Goal: Task Accomplishment & Management: Use online tool/utility

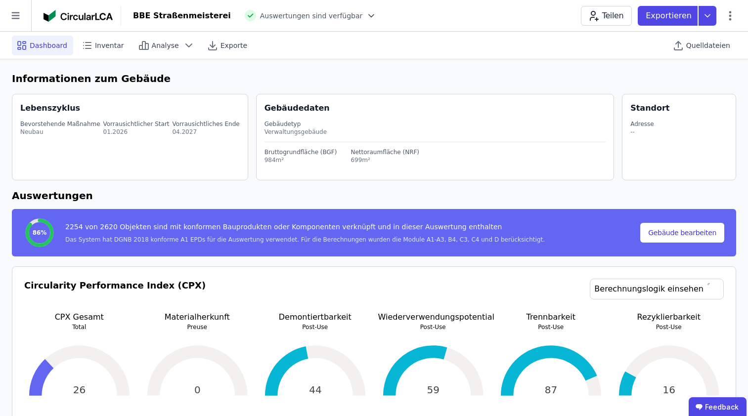
scroll to position [989, 0]
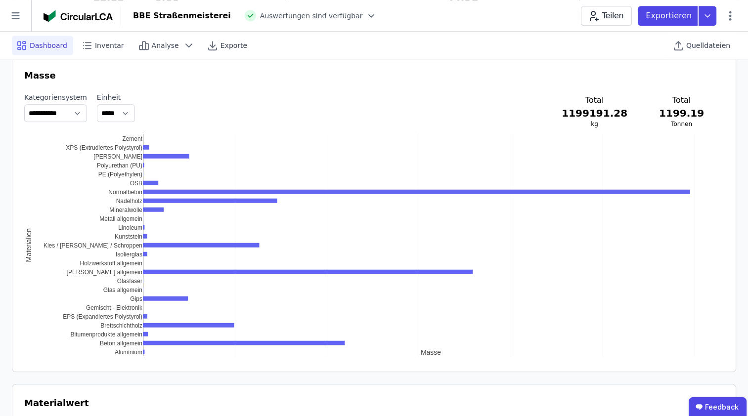
click at [130, 114] on select "** ***** *" at bounding box center [116, 113] width 38 height 18
select select "*"
click at [97, 104] on select "** ***** *" at bounding box center [116, 113] width 38 height 18
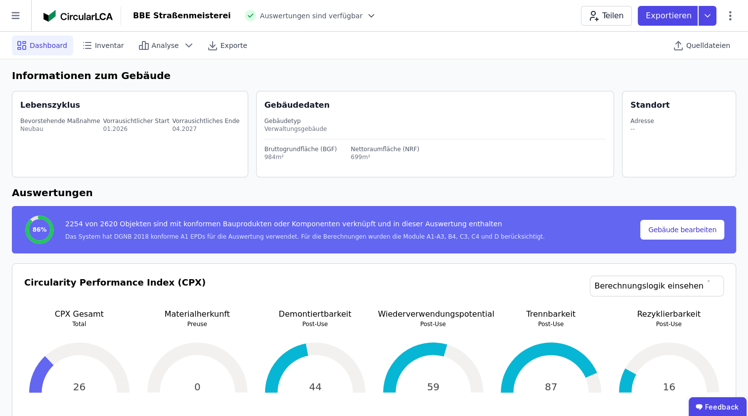
scroll to position [0, 0]
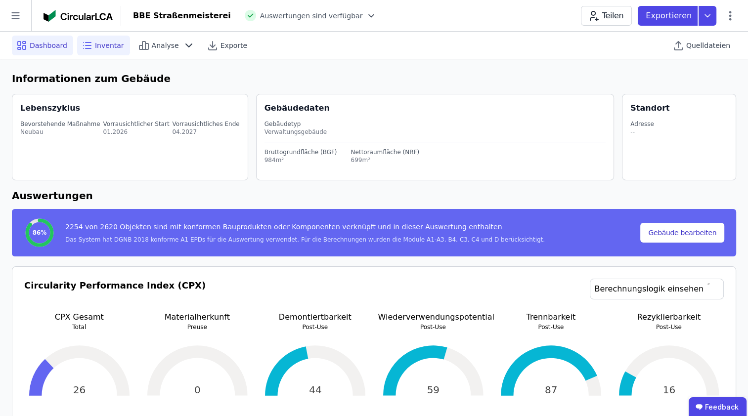
click at [97, 44] on span "Inventar" at bounding box center [109, 46] width 29 height 10
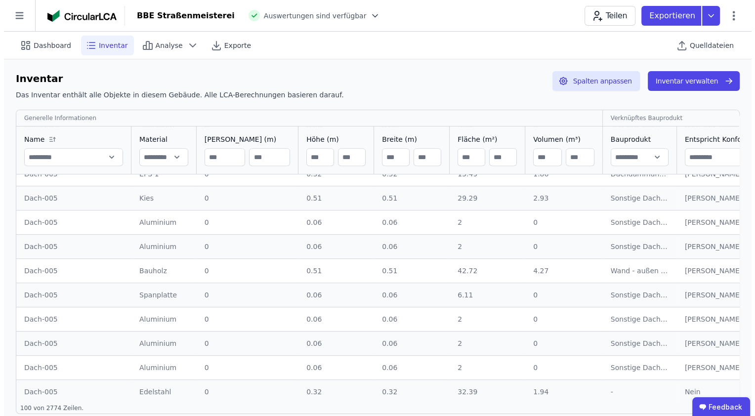
scroll to position [494, 0]
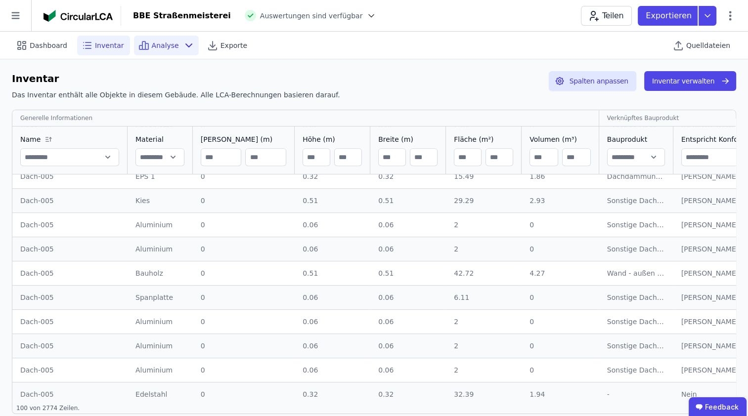
click at [169, 50] on span "Analyse" at bounding box center [165, 46] width 27 height 10
click at [230, 46] on span "Exporte" at bounding box center [234, 46] width 27 height 10
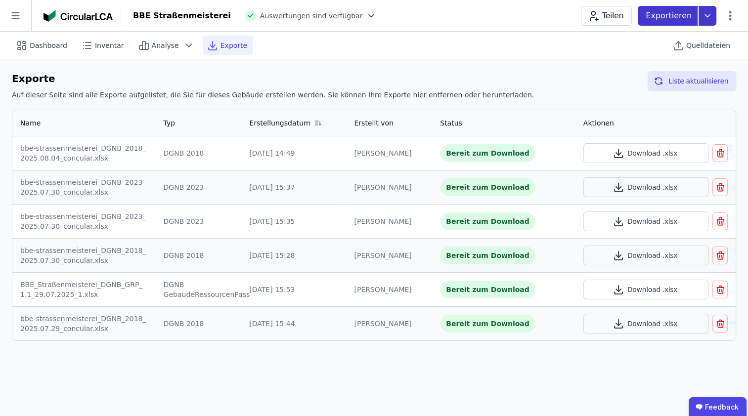
click at [682, 15] on p "Exportieren" at bounding box center [670, 16] width 48 height 12
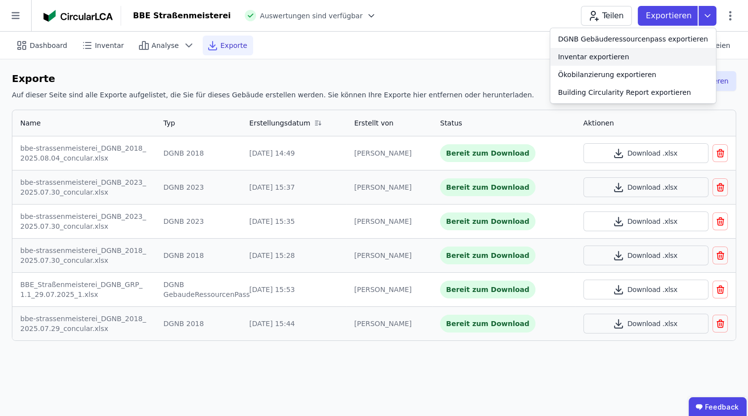
click at [622, 57] on div "Inventar exportieren" at bounding box center [593, 57] width 71 height 10
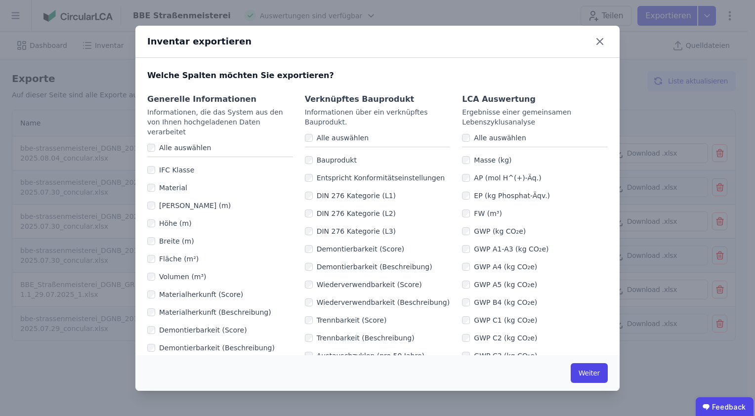
click at [485, 137] on label "Alle auswählen" at bounding box center [498, 138] width 56 height 10
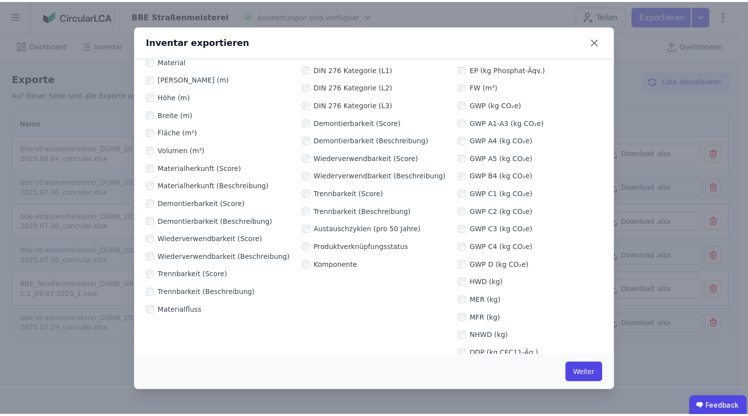
scroll to position [148, 0]
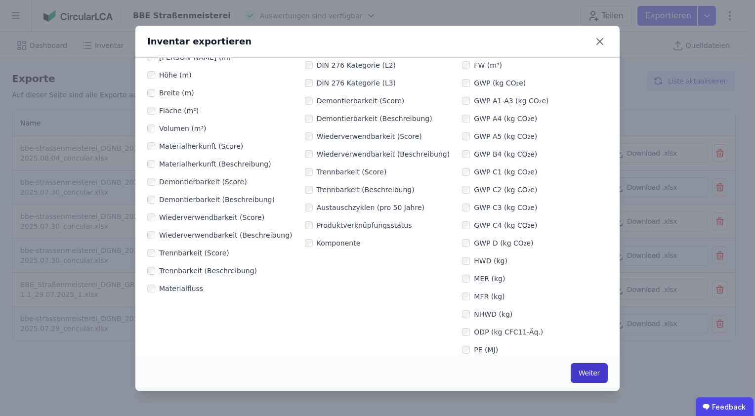
click at [584, 374] on button "Weiter" at bounding box center [589, 373] width 37 height 20
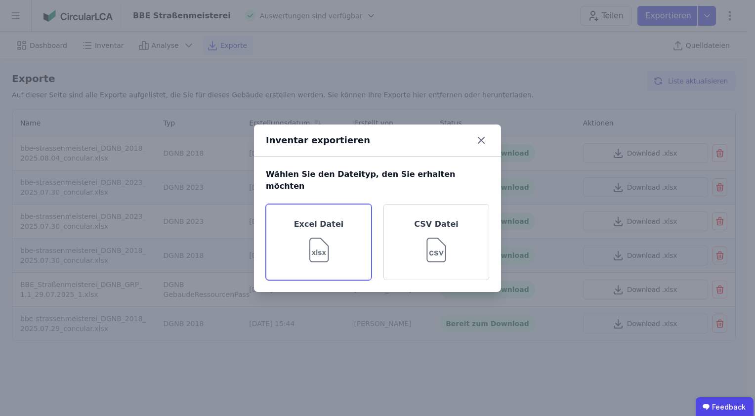
click at [328, 247] on img at bounding box center [319, 248] width 32 height 36
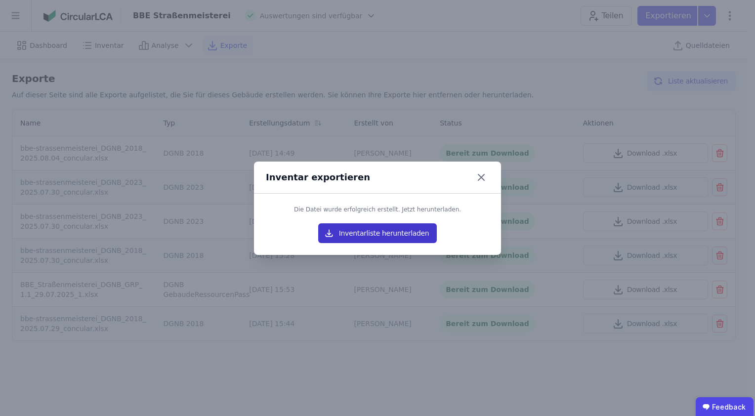
click at [371, 235] on button "Inventarliste herunterladen" at bounding box center [377, 233] width 119 height 20
drag, startPoint x: 483, startPoint y: 177, endPoint x: 495, endPoint y: 168, distance: 15.2
click at [483, 177] on icon at bounding box center [482, 178] width 16 height 16
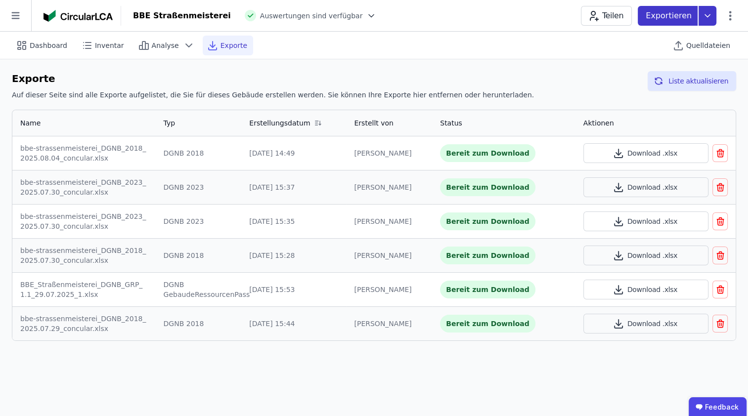
click at [709, 14] on icon at bounding box center [708, 16] width 18 height 20
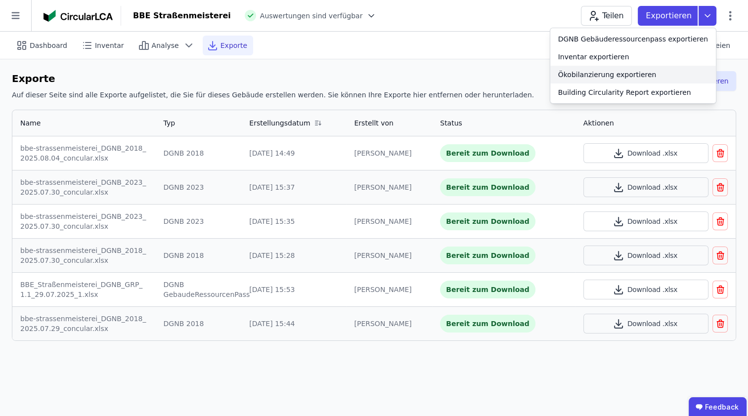
click at [625, 81] on div "Ökobilanzierung exportieren" at bounding box center [633, 75] width 166 height 18
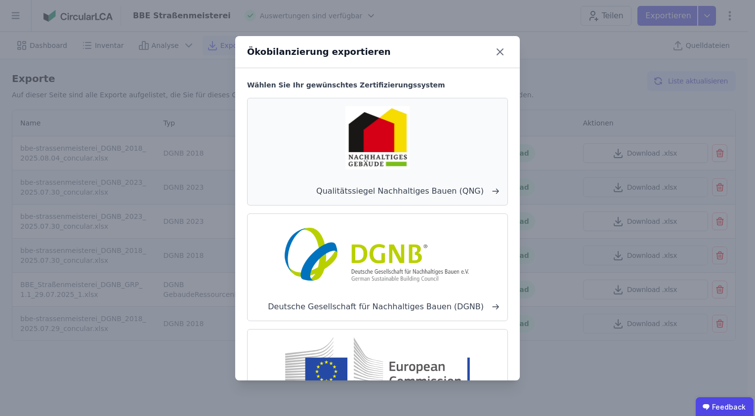
click at [390, 141] on img at bounding box center [377, 137] width 65 height 63
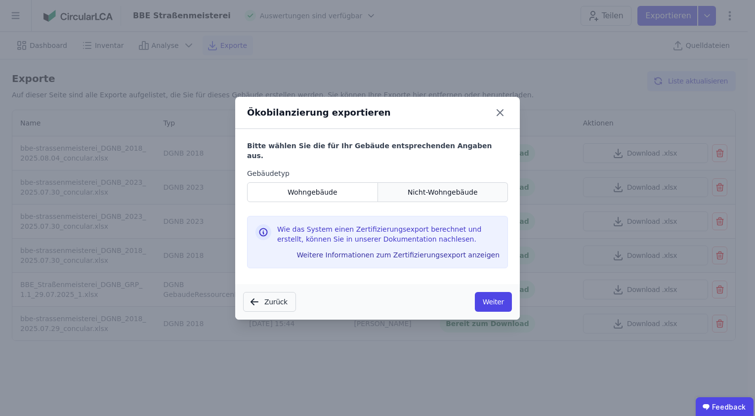
click at [423, 187] on span "Nicht-Wohngebäude" at bounding box center [443, 192] width 70 height 10
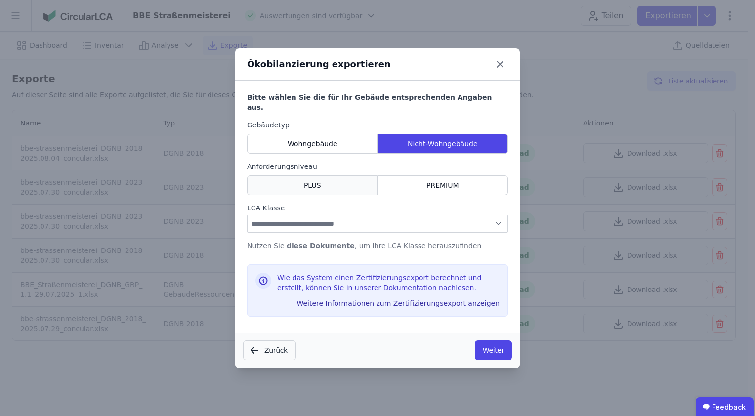
click at [346, 184] on div "PLUS" at bounding box center [312, 186] width 131 height 20
click at [363, 219] on select "**********" at bounding box center [377, 224] width 261 height 18
select select "*"
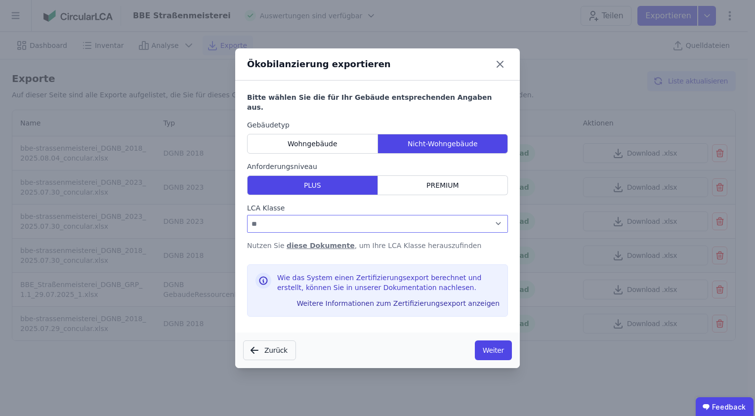
click at [247, 215] on select "**********" at bounding box center [377, 224] width 261 height 18
click at [327, 242] on link "diese Dokumente" at bounding box center [321, 246] width 68 height 8
click at [316, 242] on link "diese Dokumente" at bounding box center [321, 246] width 68 height 8
click at [499, 353] on button "Weiter" at bounding box center [493, 351] width 37 height 20
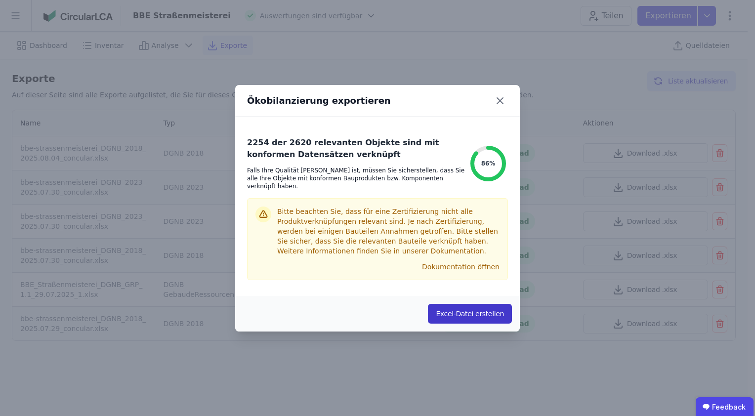
click at [482, 305] on button "Excel-Datei erstellen" at bounding box center [470, 314] width 84 height 20
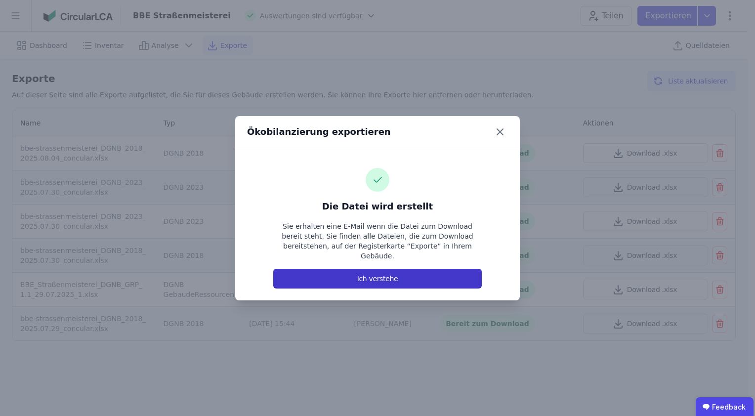
click at [419, 269] on button "Ich verstehe" at bounding box center [377, 279] width 209 height 20
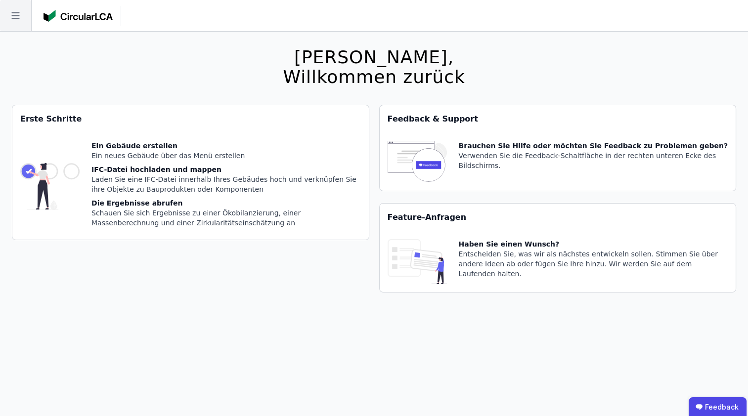
click at [6, 14] on icon at bounding box center [15, 15] width 31 height 31
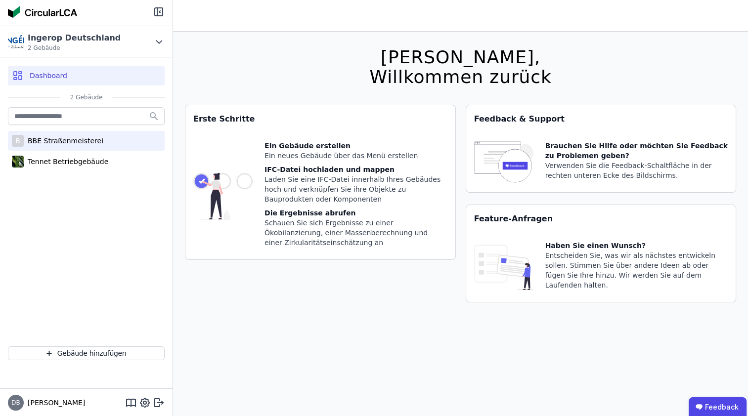
click at [62, 142] on div "BBE Straßenmeisterei" at bounding box center [64, 141] width 80 height 10
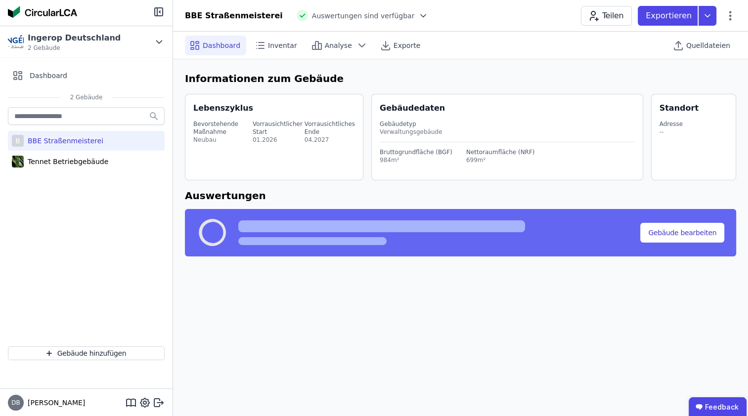
select select "*"
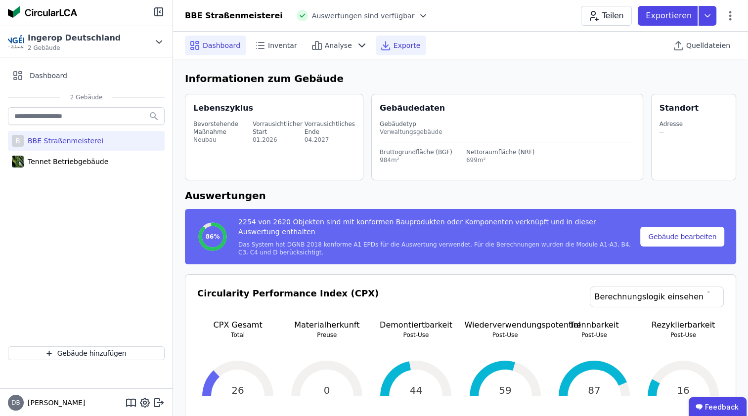
click at [380, 50] on icon at bounding box center [386, 46] width 12 height 12
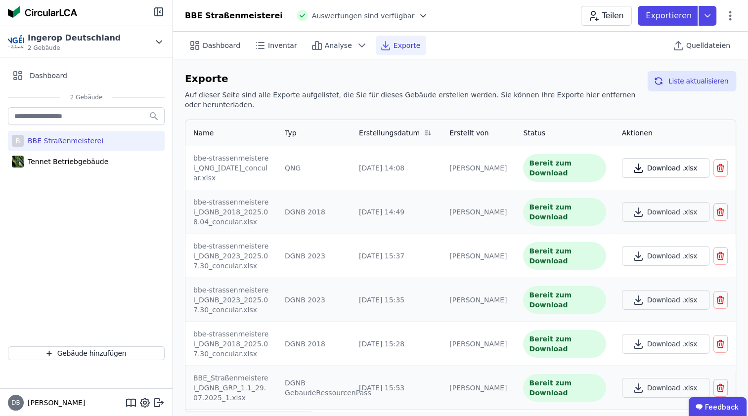
click at [655, 159] on button "Download .xlsx" at bounding box center [666, 168] width 88 height 20
click at [60, 144] on div "BBE Straßenmeisterei" at bounding box center [64, 141] width 80 height 10
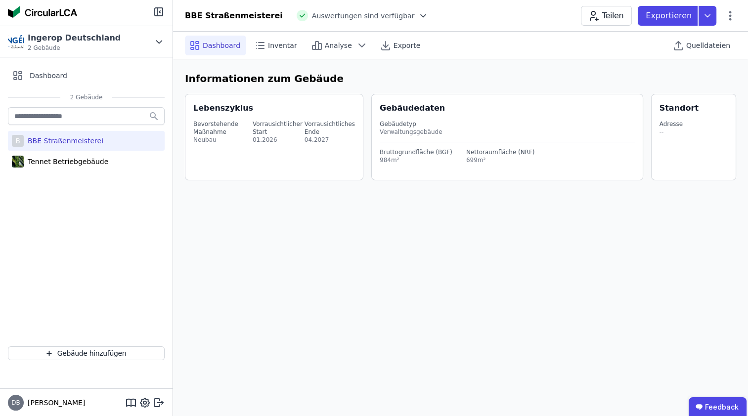
select select "*"
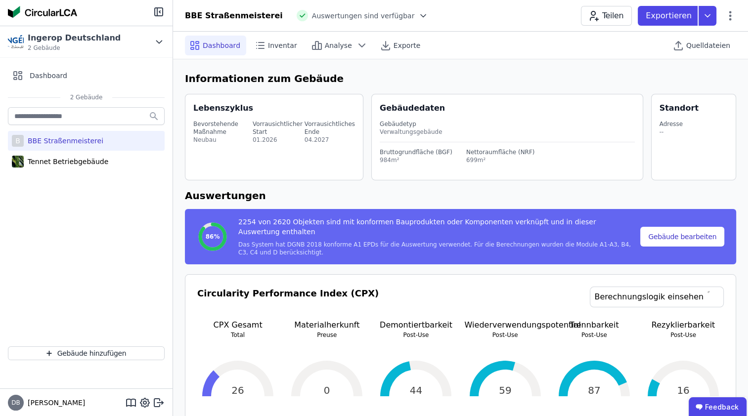
click at [216, 106] on div "Lebenszyklus" at bounding box center [223, 108] width 60 height 12
click at [281, 50] on div "Inventar" at bounding box center [276, 46] width 53 height 20
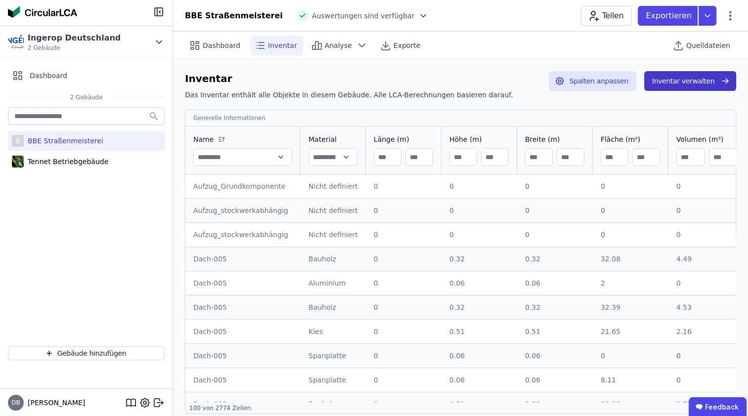
click at [700, 86] on button "Inventar verwalten" at bounding box center [690, 81] width 92 height 20
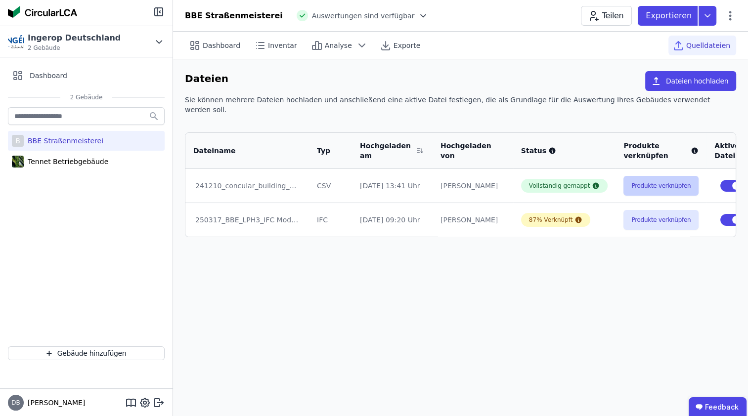
click at [623, 176] on button "Produkte verknüpfen" at bounding box center [660, 186] width 75 height 20
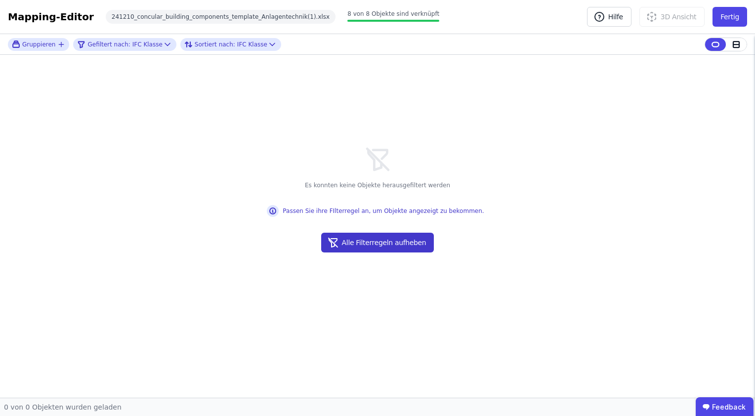
click at [368, 236] on button "Alle Filterregeln aufheben" at bounding box center [377, 243] width 113 height 20
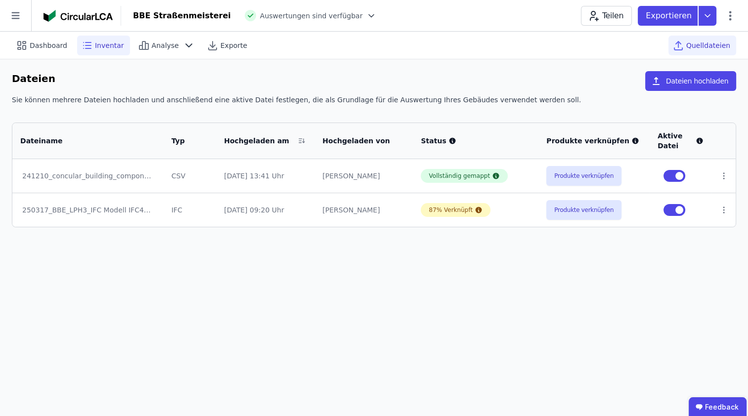
click at [107, 44] on span "Inventar" at bounding box center [109, 46] width 29 height 10
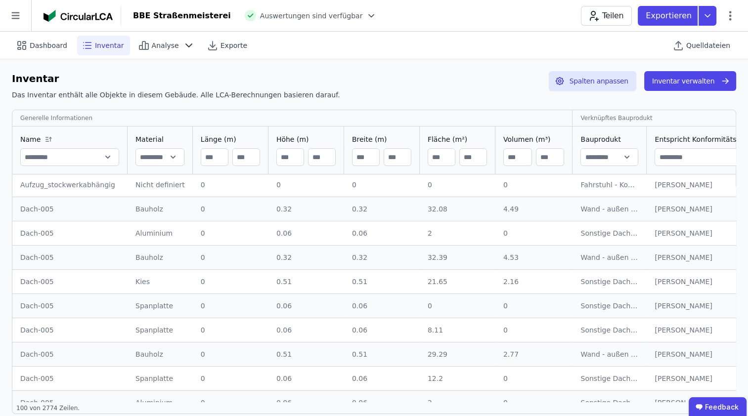
scroll to position [49, 0]
click at [156, 46] on span "Analyse" at bounding box center [165, 46] width 27 height 10
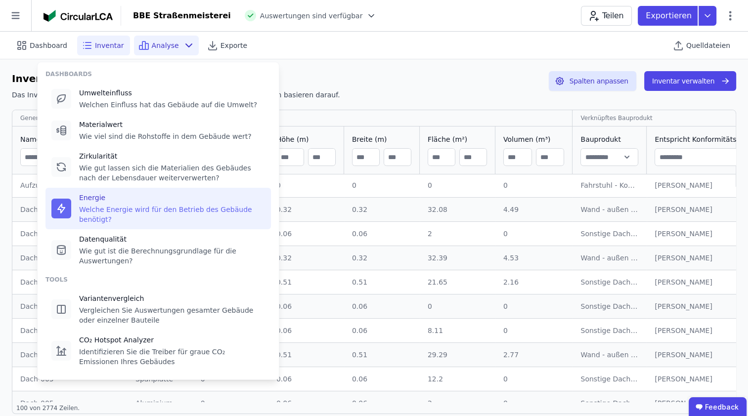
click at [107, 201] on div "Energie" at bounding box center [172, 198] width 186 height 10
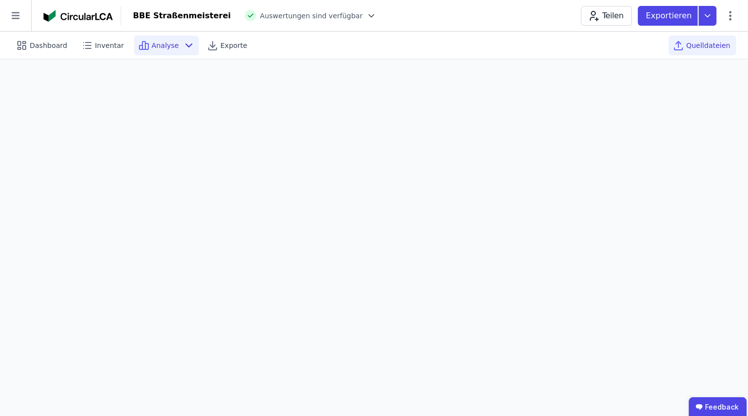
click at [688, 45] on div "Quelldateien" at bounding box center [702, 46] width 68 height 20
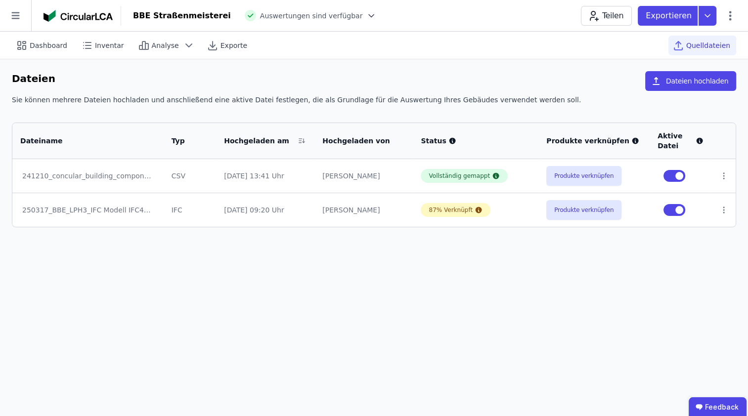
click at [316, 16] on span "Auswertungen sind verfügbar" at bounding box center [311, 16] width 103 height 10
click at [366, 14] on icon at bounding box center [371, 16] width 10 height 10
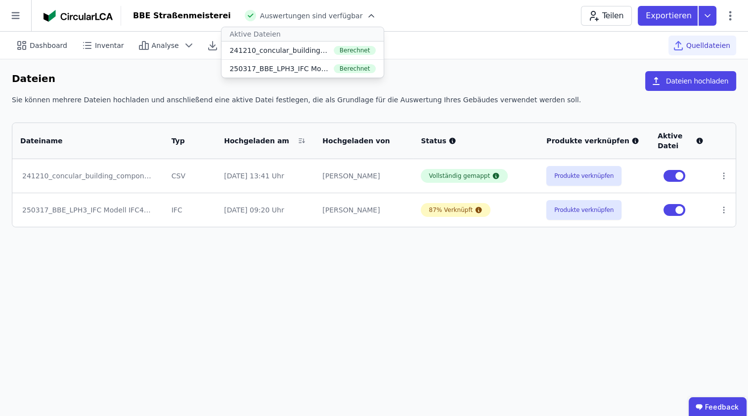
click at [369, 14] on icon at bounding box center [371, 15] width 5 height 2
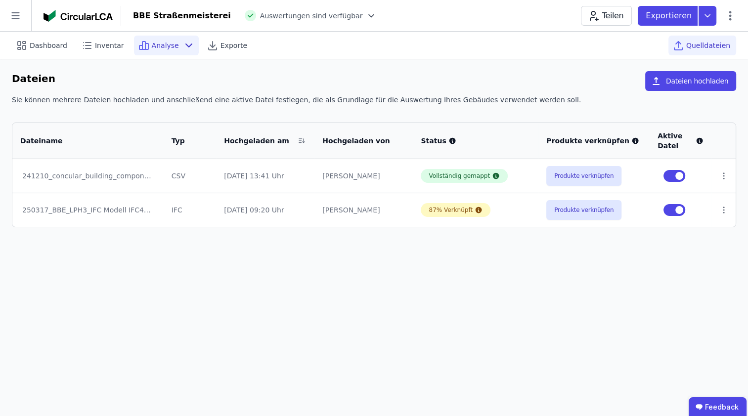
click at [183, 48] on icon at bounding box center [189, 46] width 12 height 12
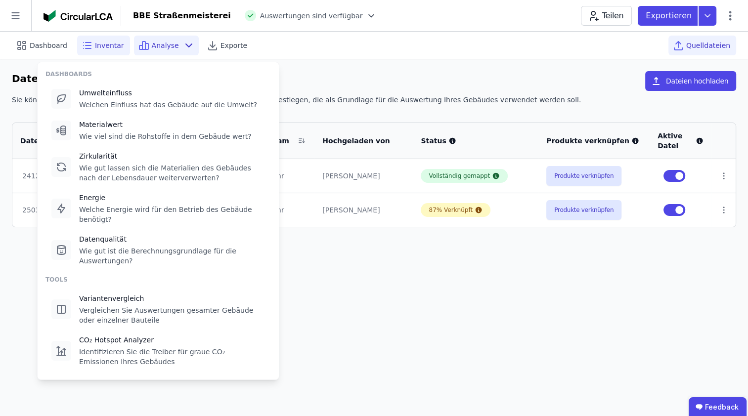
click at [114, 50] on span "Inventar" at bounding box center [109, 46] width 29 height 10
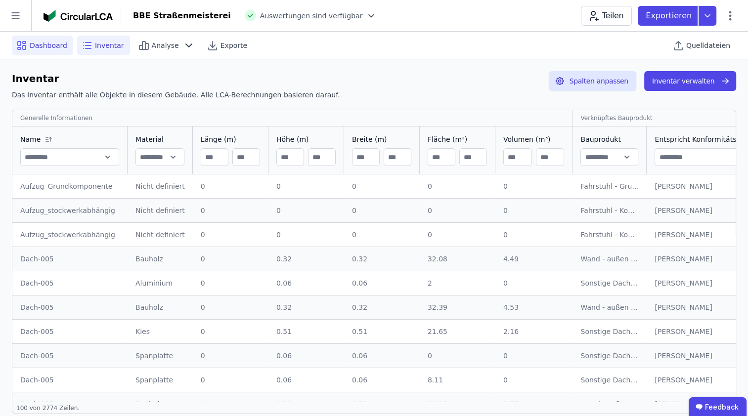
click at [61, 47] on span "Dashboard" at bounding box center [49, 46] width 38 height 10
select select "*"
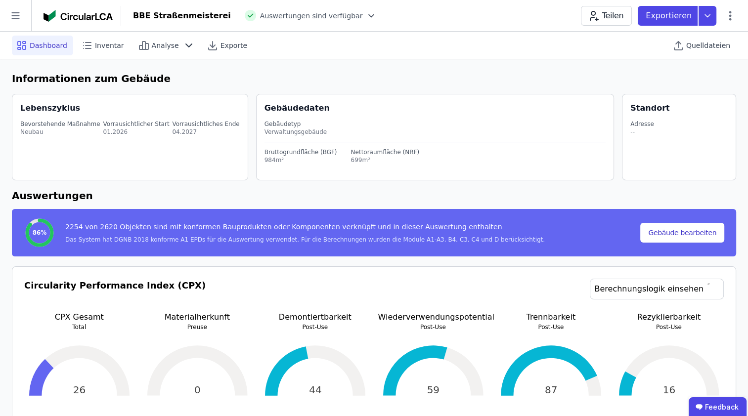
click at [61, 47] on span "Dashboard" at bounding box center [49, 46] width 38 height 10
select select "*"
click at [18, 26] on icon at bounding box center [15, 15] width 31 height 31
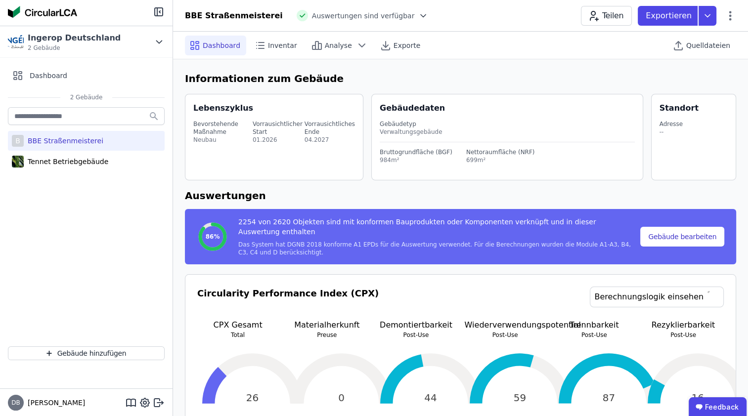
click at [86, 141] on div "BBE Straßenmeisterei" at bounding box center [64, 141] width 80 height 10
select select "*"
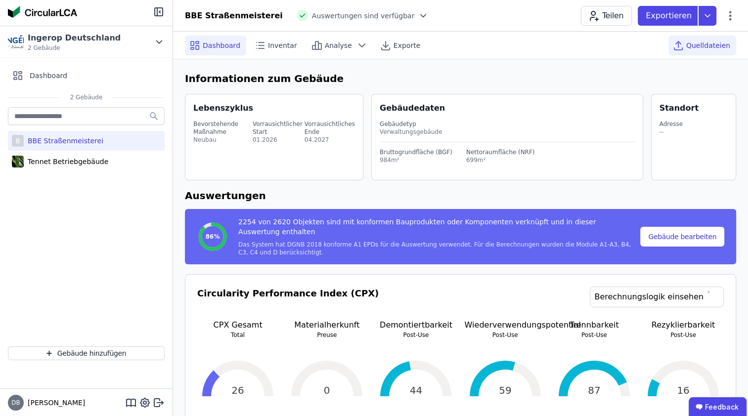
click at [699, 48] on span "Quelldateien" at bounding box center [708, 46] width 44 height 10
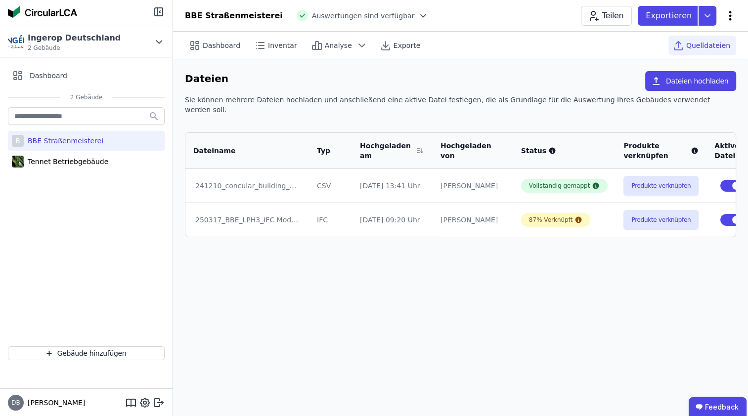
click at [729, 17] on icon at bounding box center [730, 16] width 12 height 12
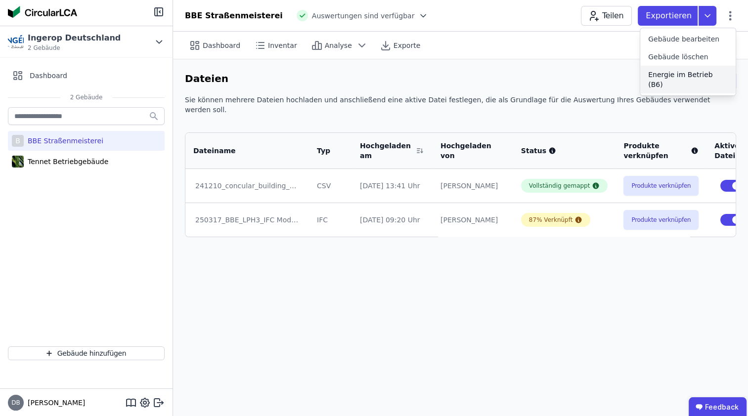
click at [696, 76] on span "Energie im Betrieb (B6)" at bounding box center [688, 80] width 80 height 20
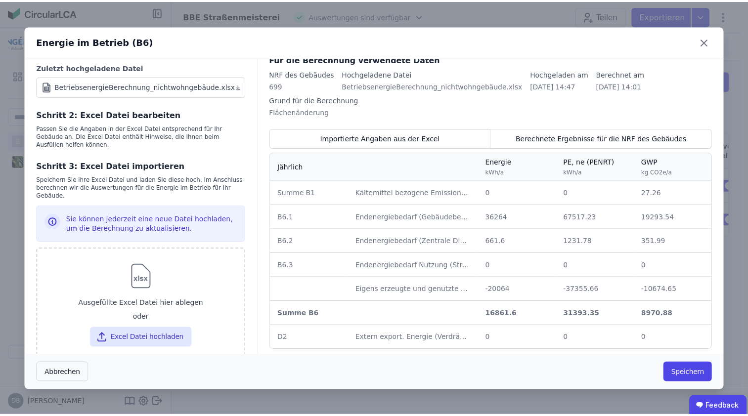
scroll to position [65, 0]
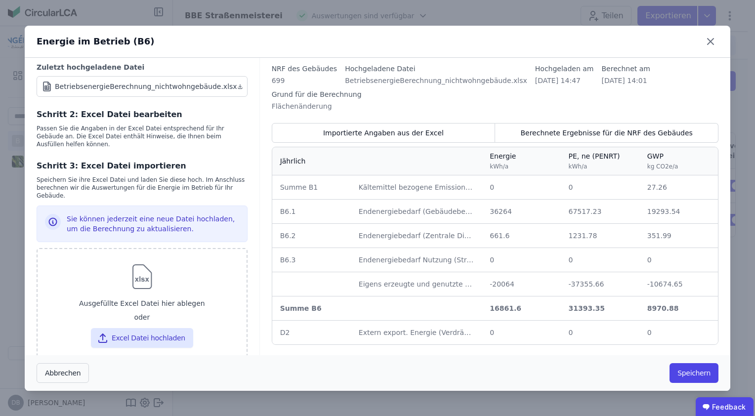
click at [97, 87] on div "BetriebsenergieBerechnung_nichtwohngebäude.xlsx" at bounding box center [146, 87] width 182 height 10
click at [133, 328] on button "Excel Datei hochladen" at bounding box center [142, 338] width 102 height 20
type input "**********"
click at [688, 374] on button "Speichern" at bounding box center [694, 373] width 49 height 20
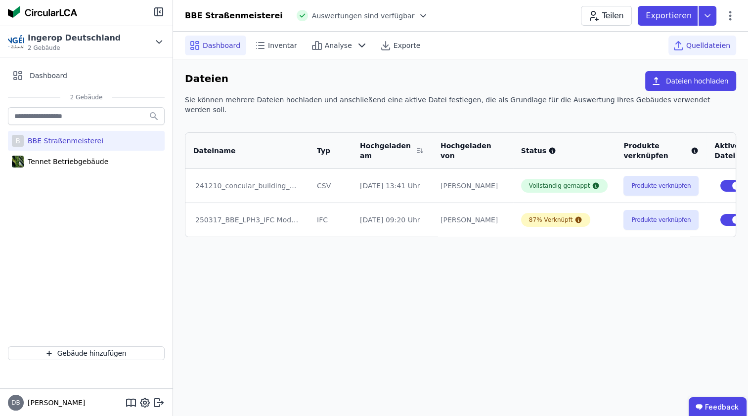
click at [212, 48] on span "Dashboard" at bounding box center [222, 46] width 38 height 10
select select "*"
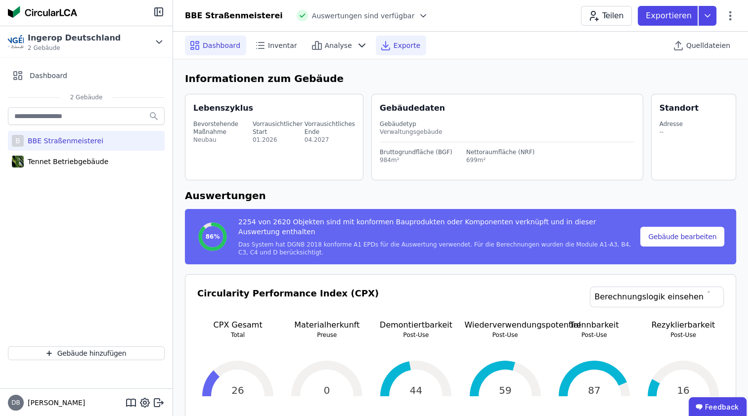
click at [394, 47] on span "Exporte" at bounding box center [407, 46] width 27 height 10
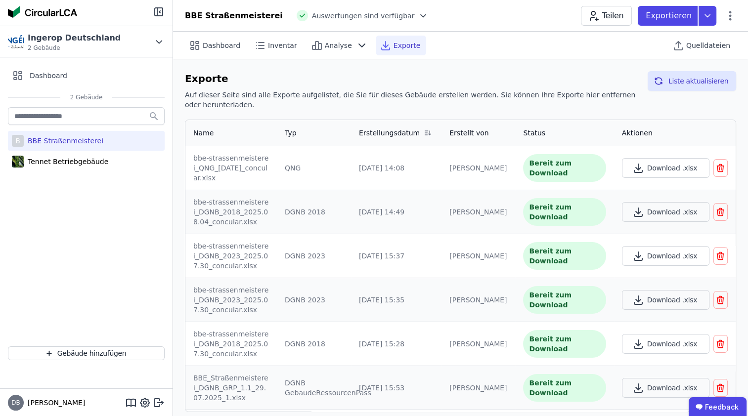
click at [394, 47] on span "Exporte" at bounding box center [407, 46] width 27 height 10
click at [356, 43] on icon at bounding box center [362, 46] width 12 height 12
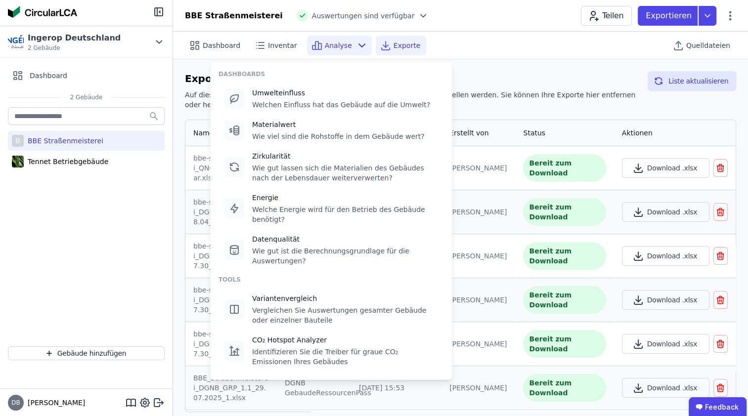
click at [356, 43] on icon at bounding box center [362, 46] width 12 height 12
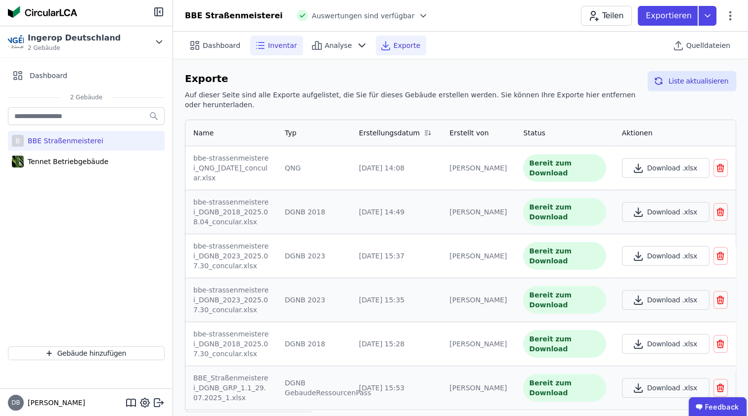
click at [272, 43] on span "Inventar" at bounding box center [282, 46] width 29 height 10
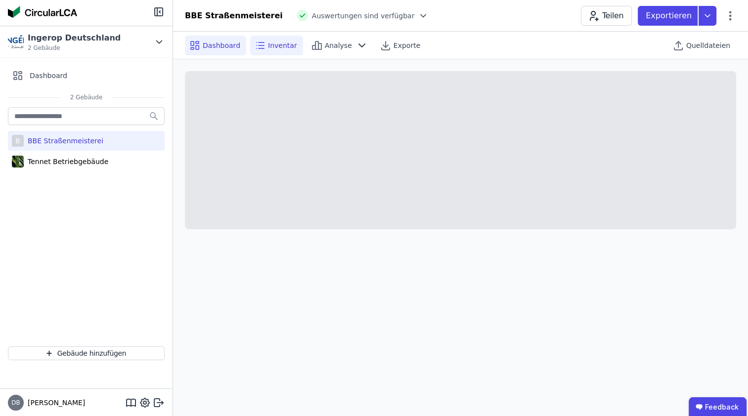
click at [218, 45] on span "Dashboard" at bounding box center [222, 46] width 38 height 10
select select "*"
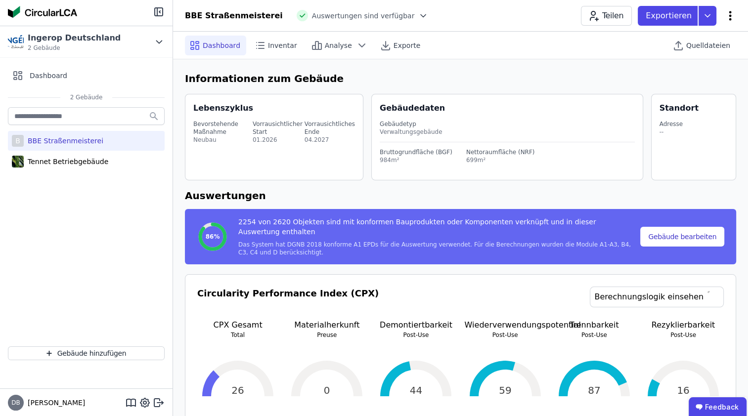
click at [730, 10] on icon at bounding box center [730, 16] width 12 height 12
click at [694, 77] on span "Energie im Betrieb (B6)" at bounding box center [688, 80] width 80 height 20
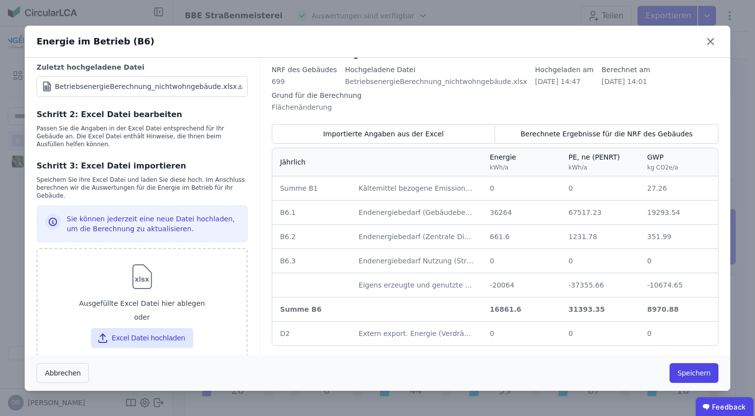
scroll to position [65, 0]
click at [138, 268] on img at bounding box center [142, 277] width 32 height 32
type input "**********"
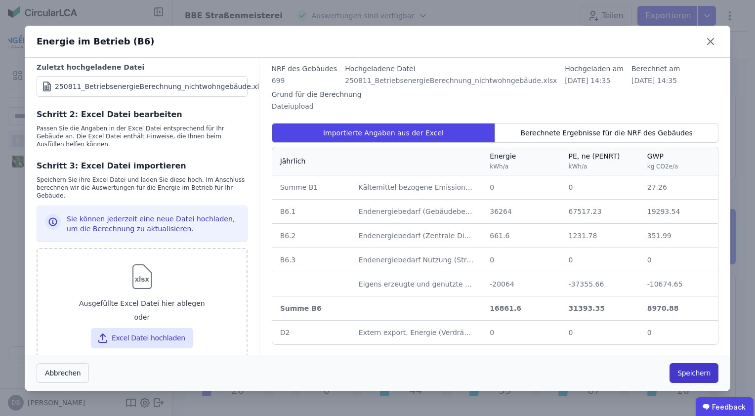
click at [692, 372] on button "Speichern" at bounding box center [694, 373] width 49 height 20
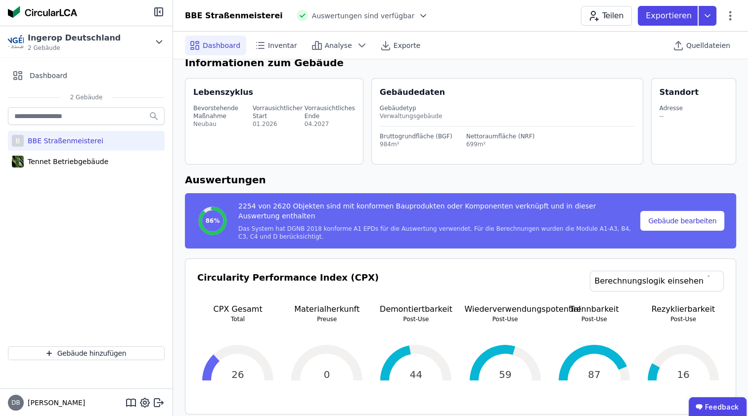
scroll to position [0, 0]
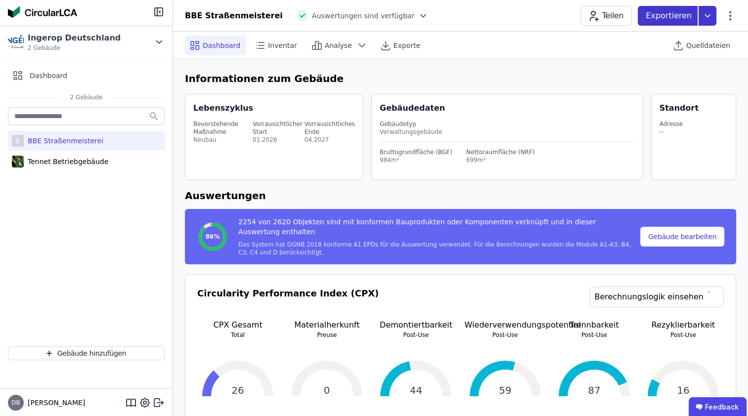
click at [670, 13] on p "Exportieren" at bounding box center [670, 16] width 48 height 12
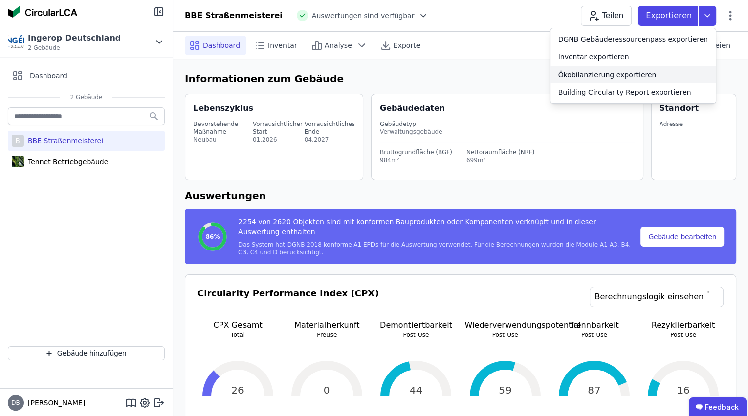
click at [622, 78] on div "Ökobilanzierung exportieren" at bounding box center [607, 75] width 98 height 10
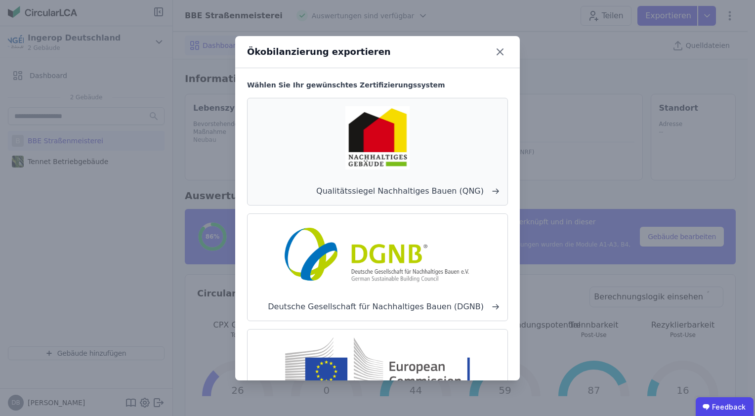
click at [390, 158] on img at bounding box center [377, 137] width 65 height 63
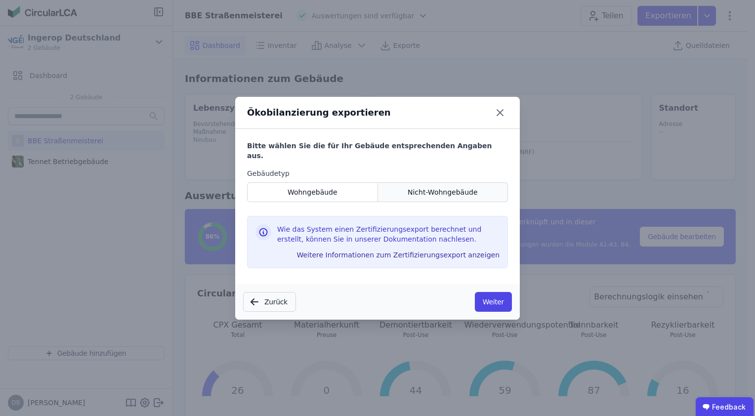
click at [409, 188] on div "Nicht-Wohngebäude" at bounding box center [443, 192] width 131 height 20
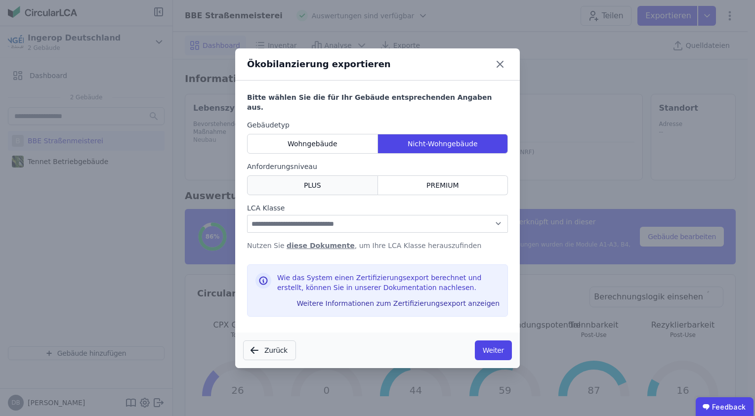
click at [338, 179] on div "PLUS" at bounding box center [312, 186] width 131 height 20
click at [348, 215] on select "**********" at bounding box center [377, 224] width 261 height 18
select select "*"
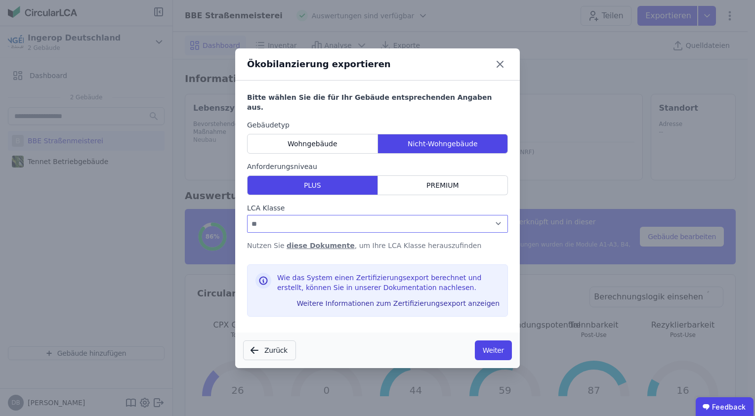
click at [247, 215] on select "**********" at bounding box center [377, 224] width 261 height 18
click at [502, 345] on button "Weiter" at bounding box center [493, 351] width 37 height 20
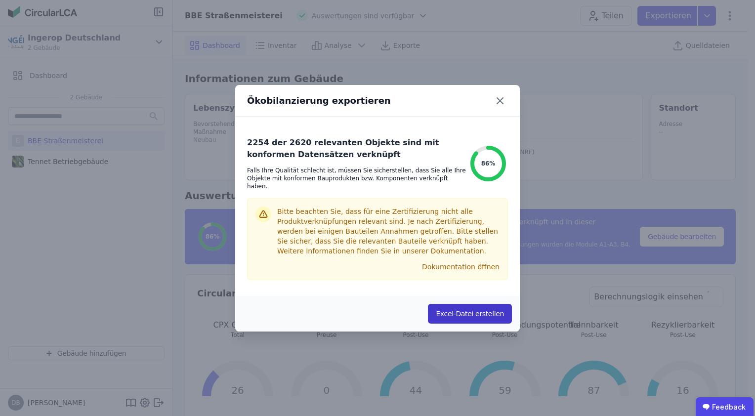
click at [466, 310] on button "Excel-Datei erstellen" at bounding box center [470, 314] width 84 height 20
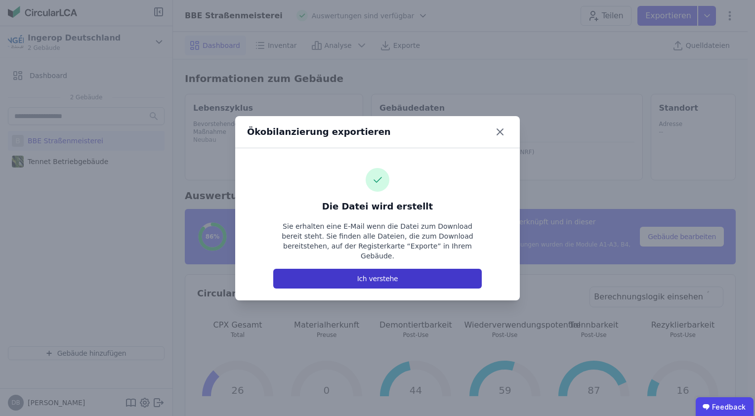
click at [420, 277] on button "Ich verstehe" at bounding box center [377, 279] width 209 height 20
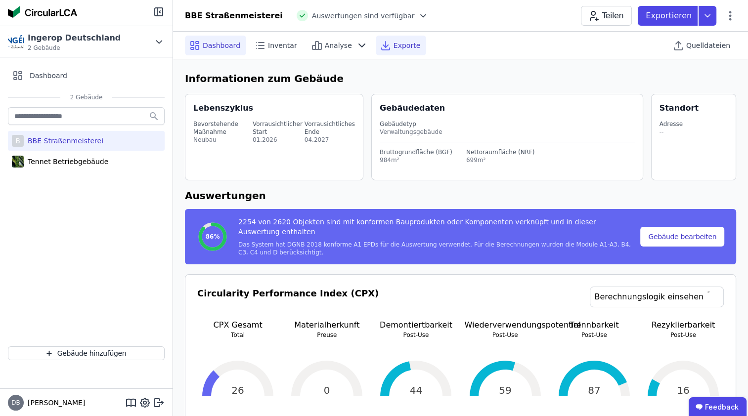
click at [395, 48] on span "Exporte" at bounding box center [407, 46] width 27 height 10
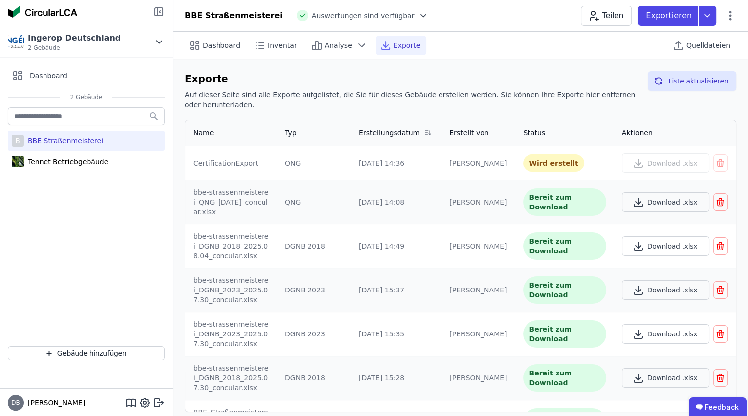
click at [157, 15] on icon at bounding box center [157, 12] width 0 height 8
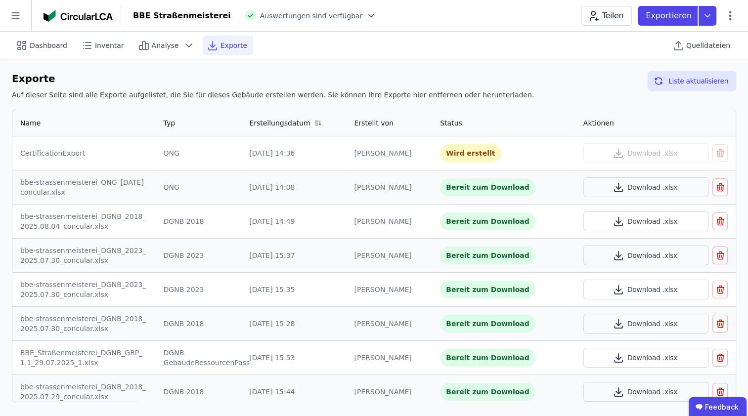
click at [715, 186] on icon "button" at bounding box center [720, 187] width 10 height 12
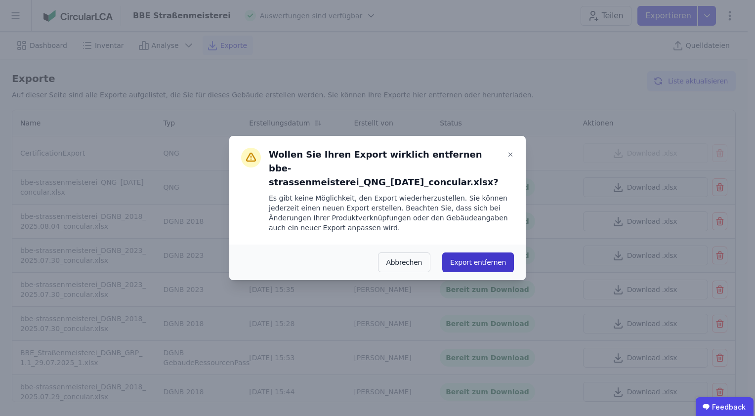
click at [462, 257] on button "Export entfernen" at bounding box center [479, 263] width 72 height 20
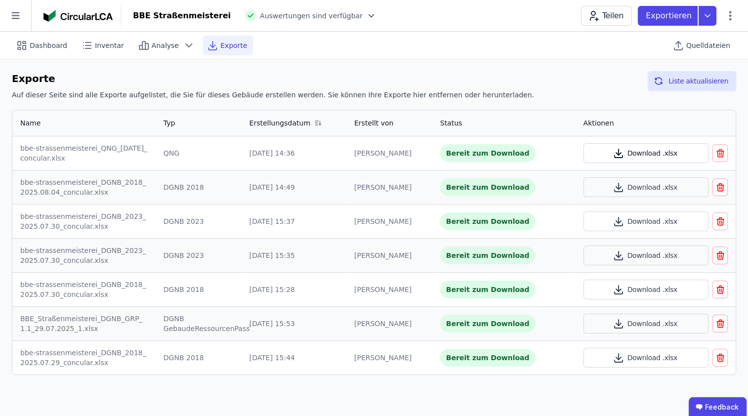
click at [668, 149] on button "Download .xlsx" at bounding box center [645, 153] width 125 height 20
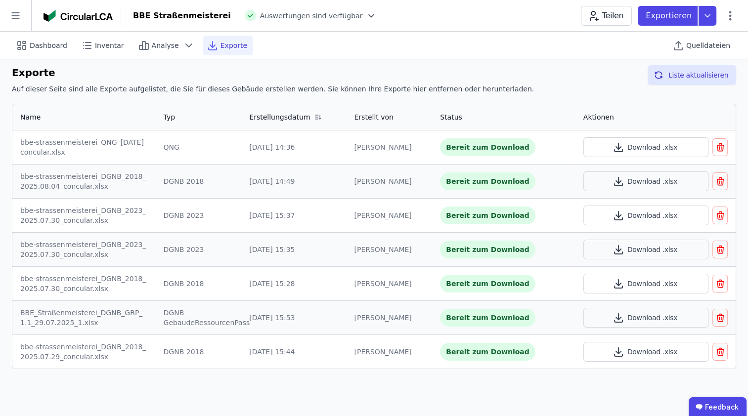
scroll to position [8, 0]
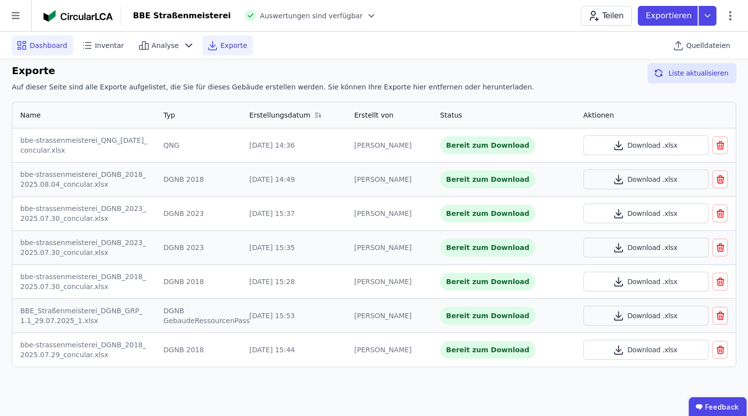
click at [21, 41] on icon at bounding box center [22, 46] width 12 height 12
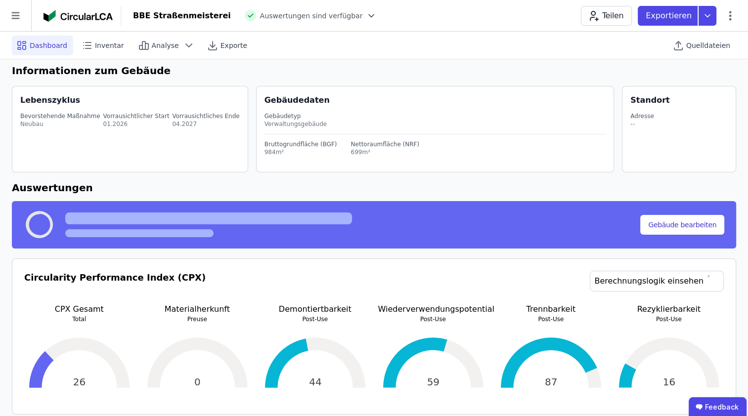
select select "*"
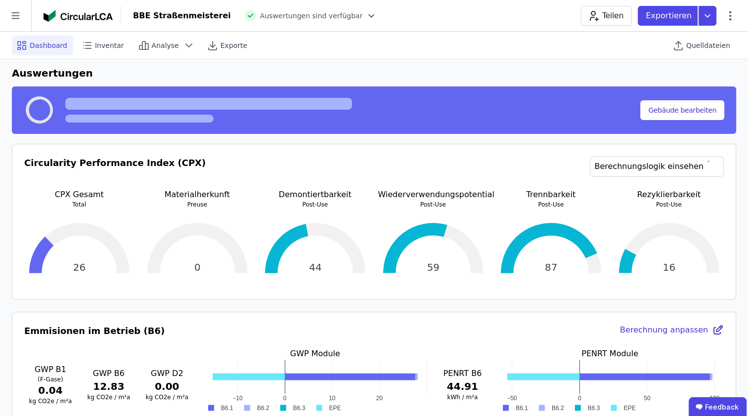
scroll to position [198, 0]
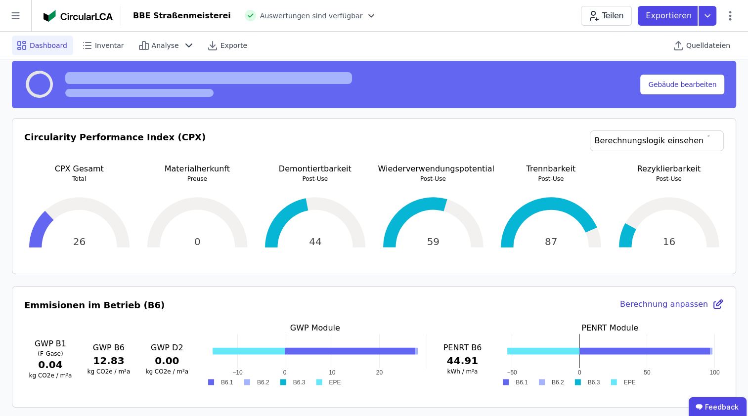
click at [33, 50] on span "Dashboard" at bounding box center [49, 46] width 38 height 10
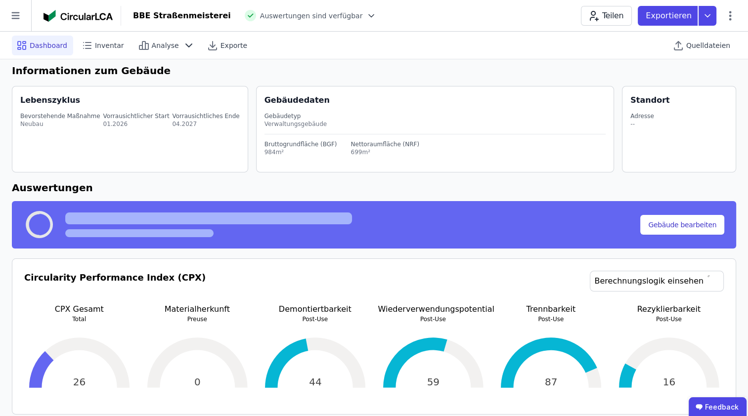
select select "*"
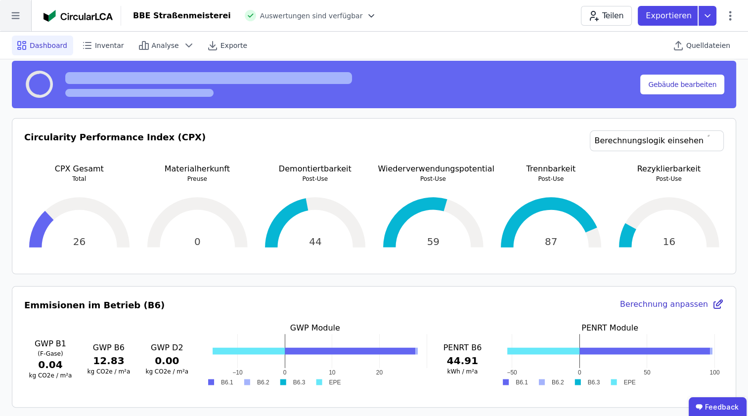
click at [21, 9] on icon at bounding box center [15, 15] width 31 height 31
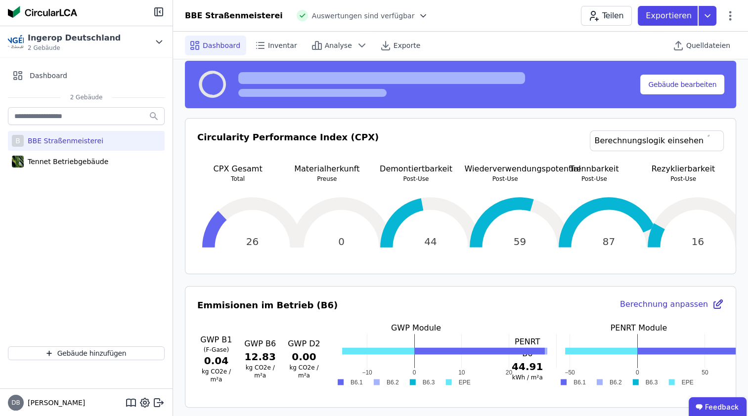
click at [61, 138] on div "BBE Straßenmeisterei" at bounding box center [64, 141] width 80 height 10
select select "*"
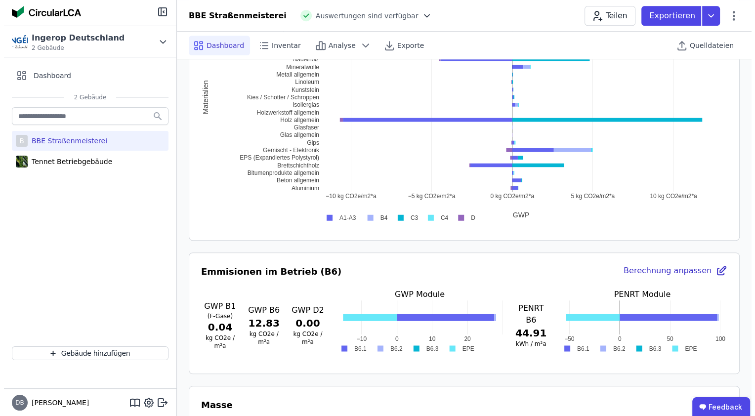
scroll to position [692, 0]
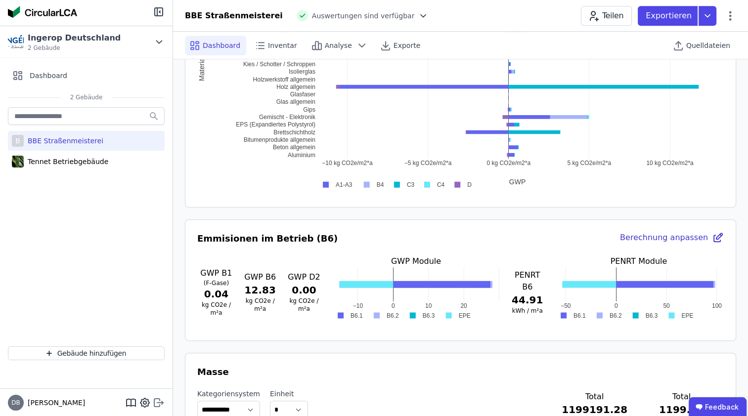
click at [157, 399] on icon at bounding box center [156, 403] width 5 height 8
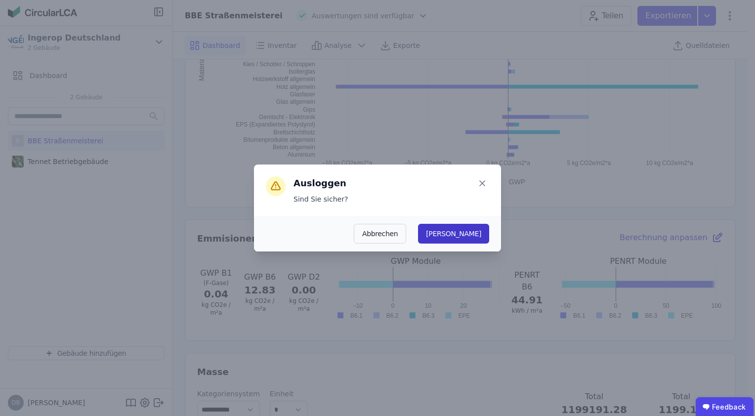
click at [475, 237] on button "[PERSON_NAME]" at bounding box center [453, 234] width 71 height 20
